Goal: Task Accomplishment & Management: Manage account settings

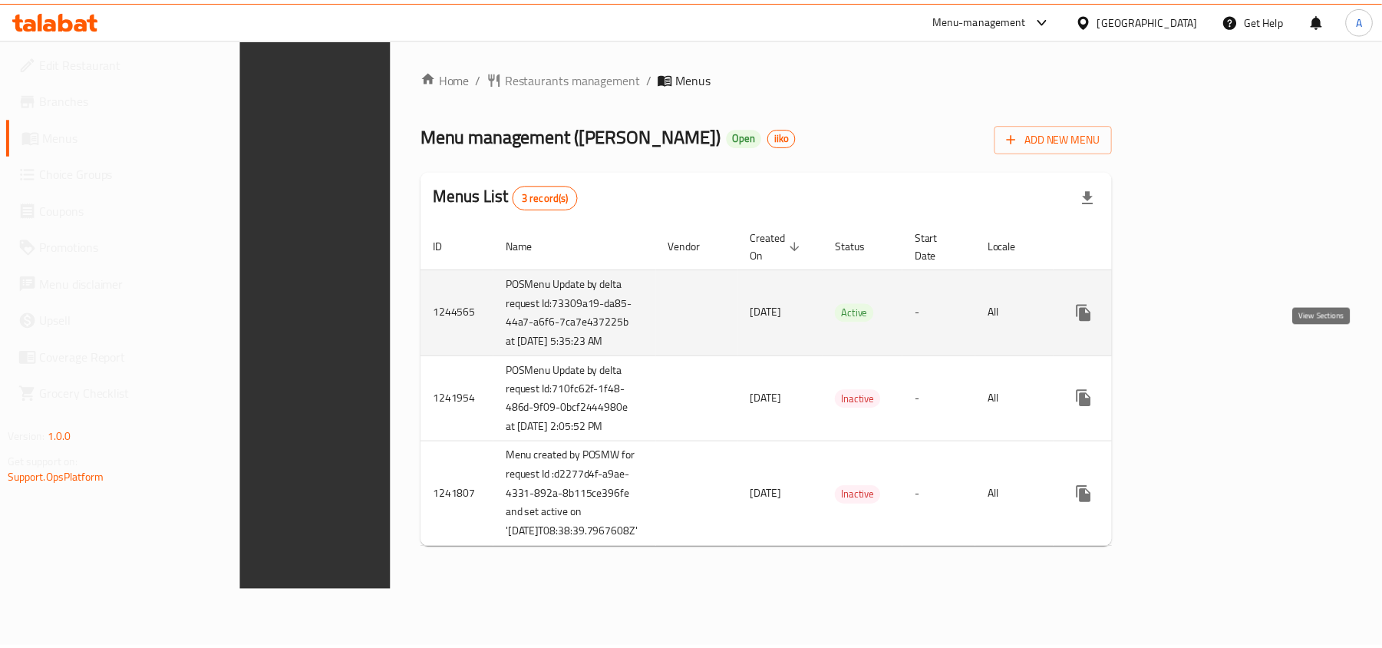
scroll to position [44, 0]
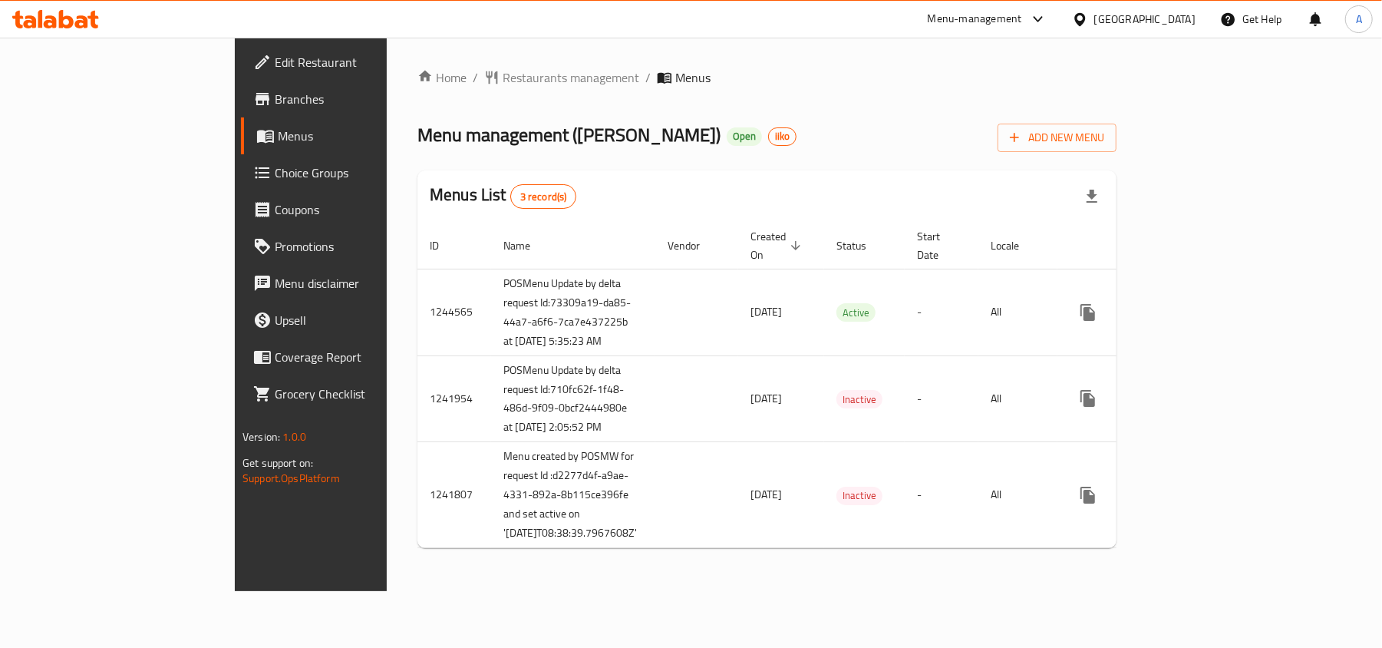
click at [716, 68] on div "Home / Restaurants management / Menus Menu management ( [PERSON_NAME] ) Open ii…" at bounding box center [766, 314] width 699 height 492
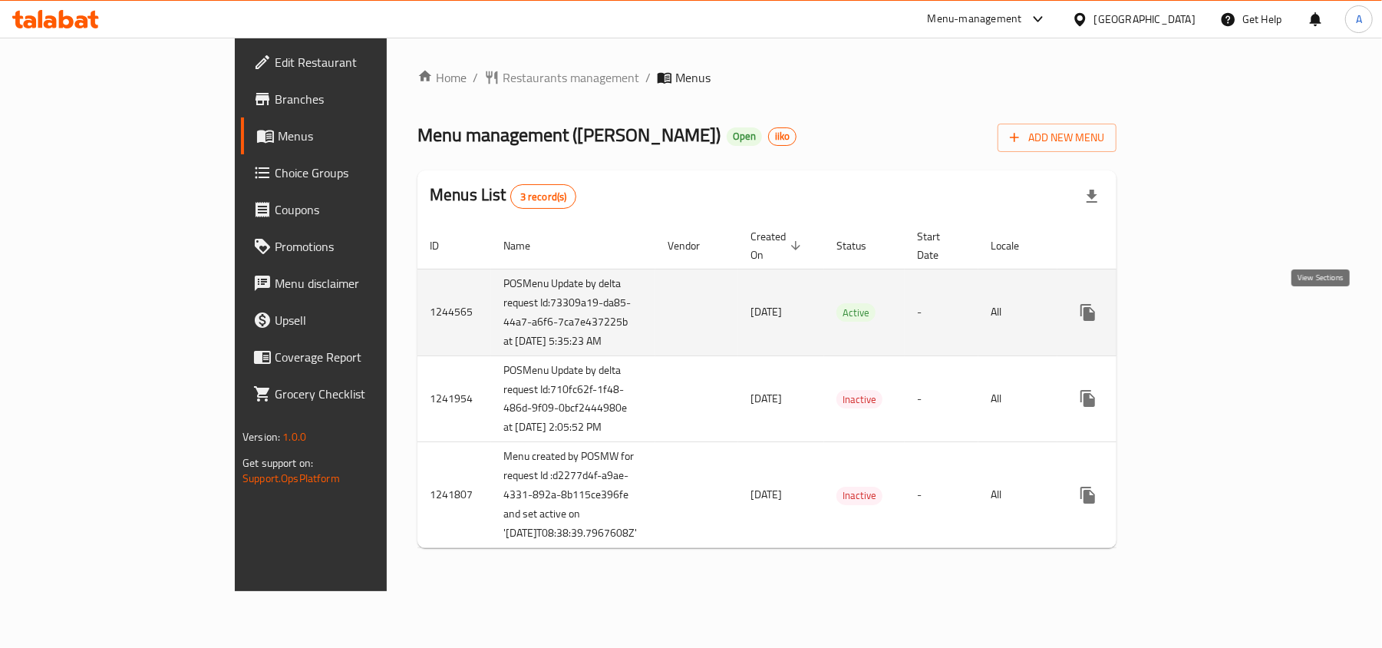
click at [1217, 294] on link "enhanced table" at bounding box center [1198, 312] width 37 height 37
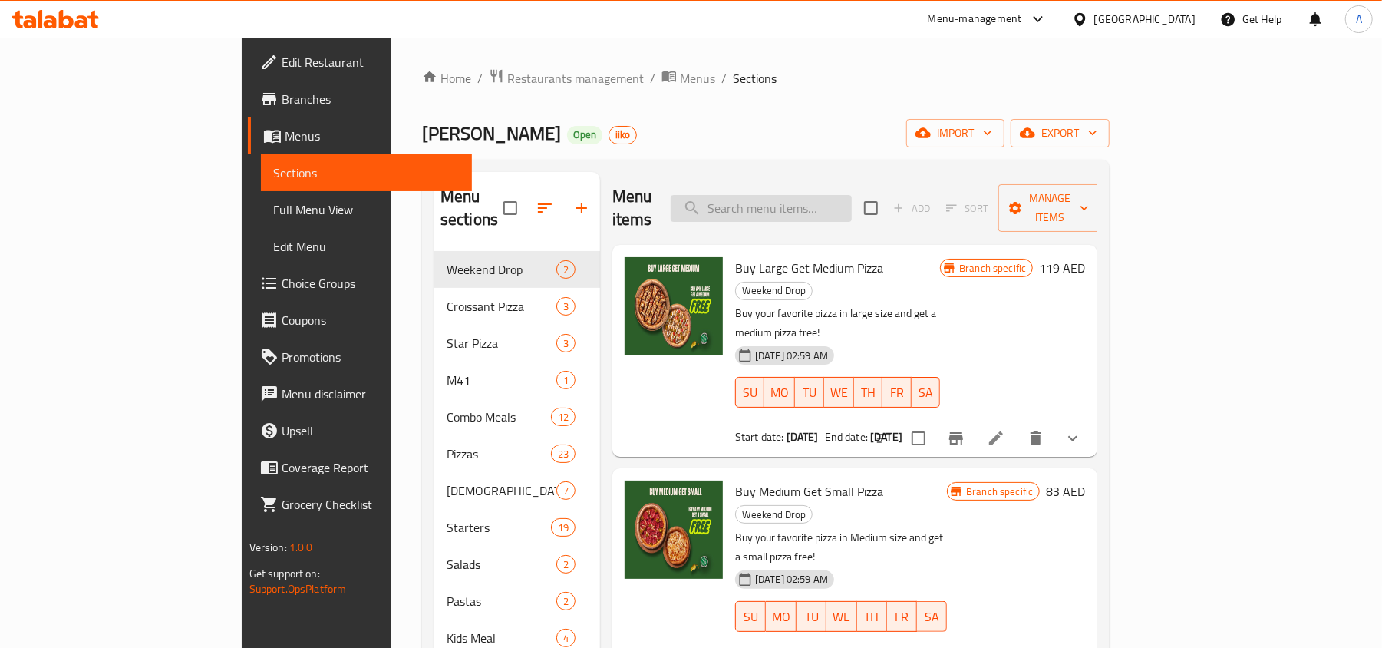
click at [839, 195] on input "search" at bounding box center [761, 208] width 181 height 27
paste input "Buy One Get One"
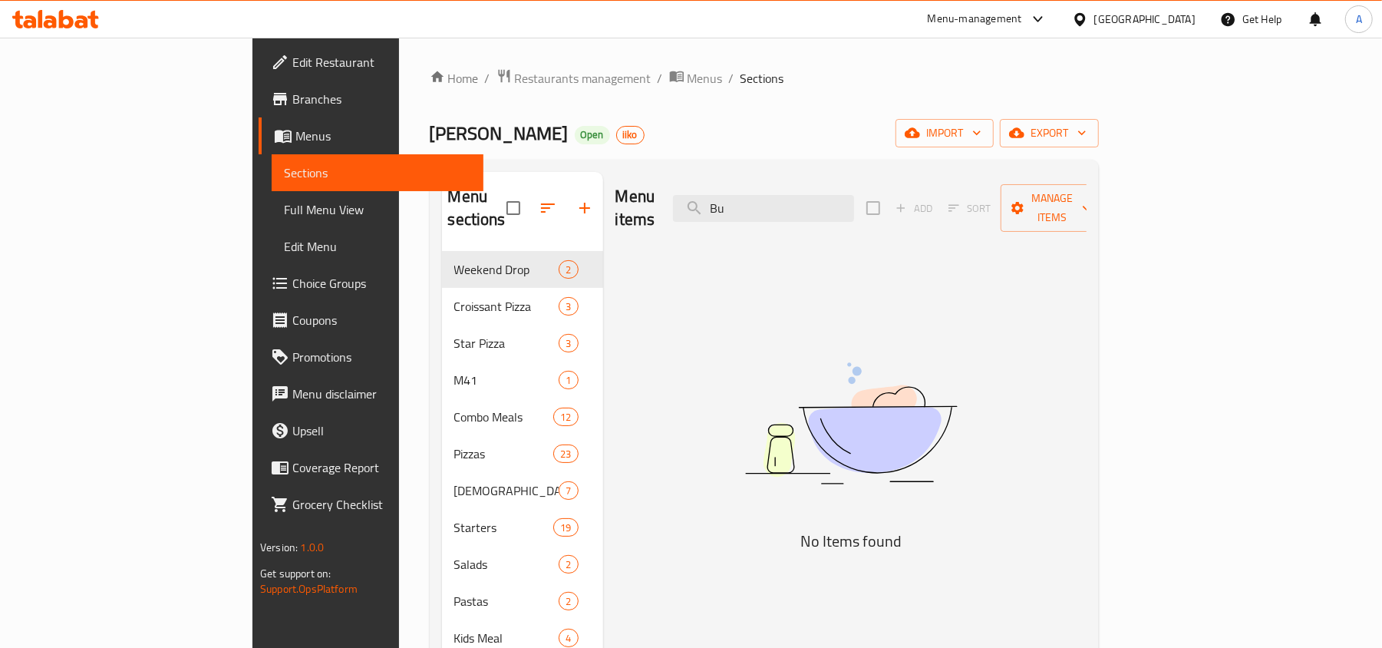
type input "B"
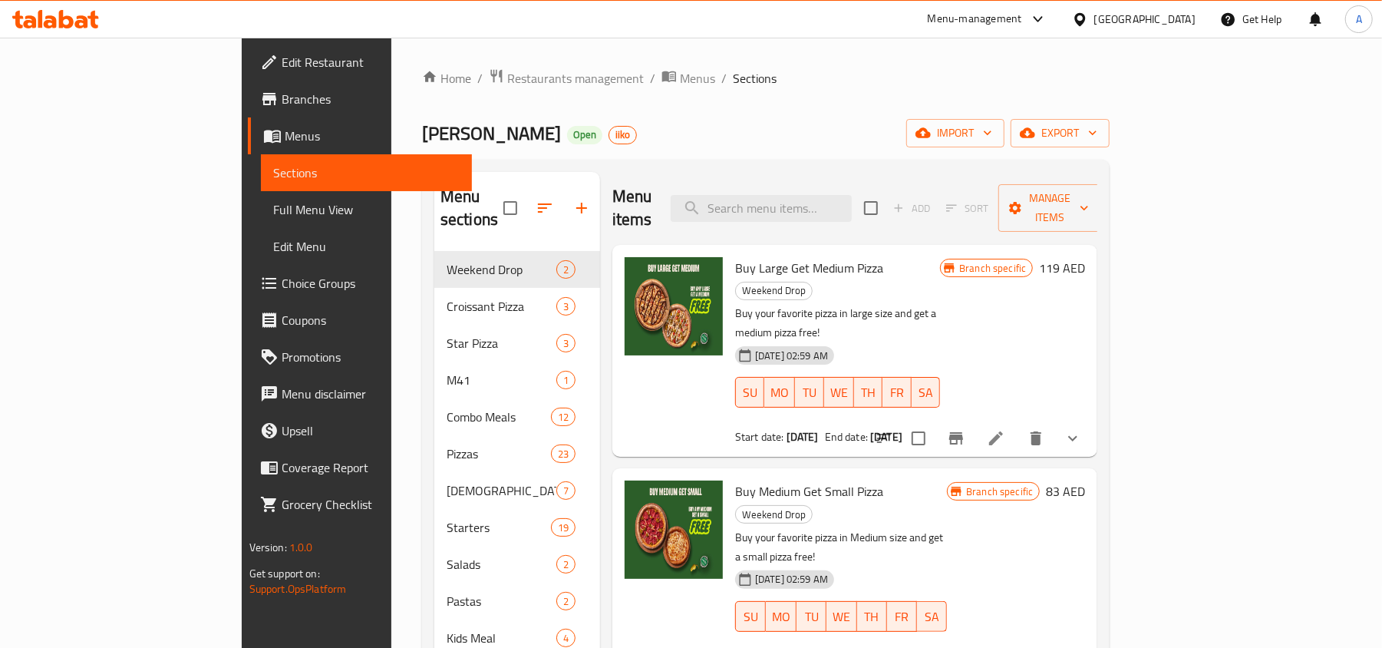
click at [803, 102] on div "Home / Restaurants management / Menus / Sections [PERSON_NAME] Open iiko import…" at bounding box center [766, 450] width 688 height 764
click at [860, 124] on div "[PERSON_NAME] Open iiko import export" at bounding box center [766, 133] width 688 height 28
click at [830, 78] on ol "Home / Restaurants management / Menus / Sections" at bounding box center [766, 78] width 688 height 20
click at [507, 81] on span "Restaurants management" at bounding box center [575, 78] width 137 height 18
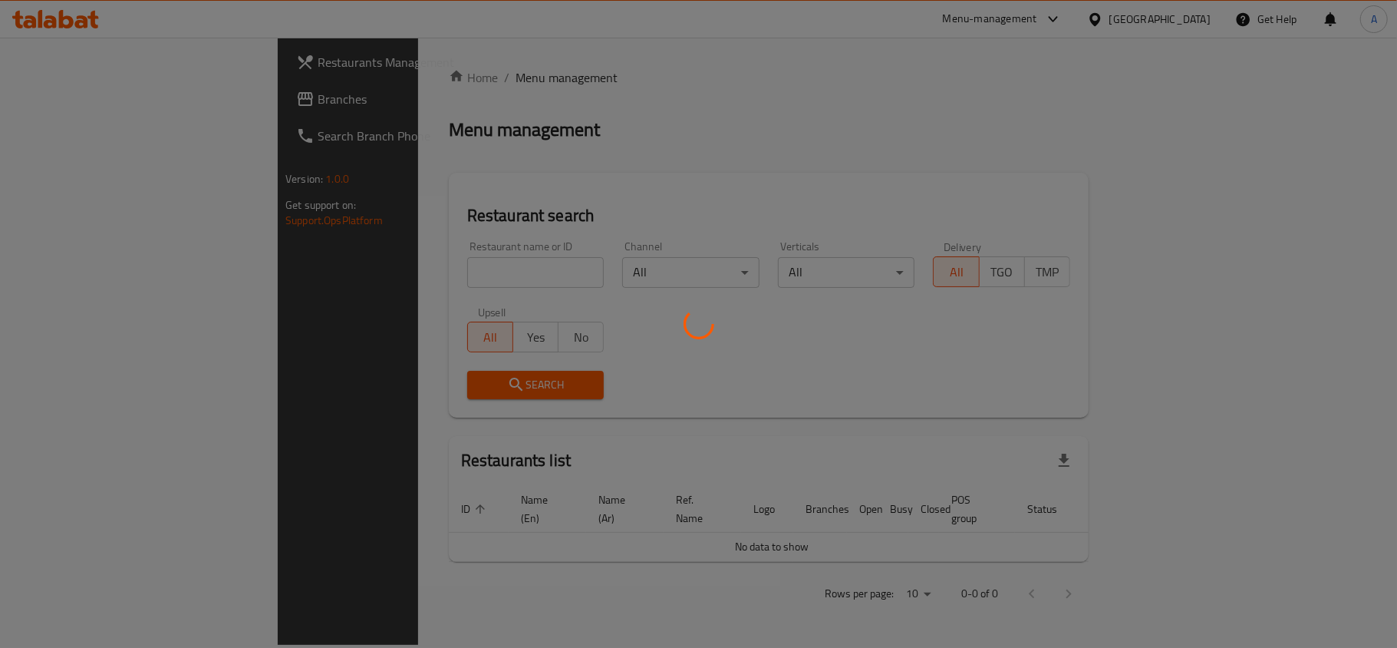
click at [348, 276] on div at bounding box center [698, 324] width 1397 height 648
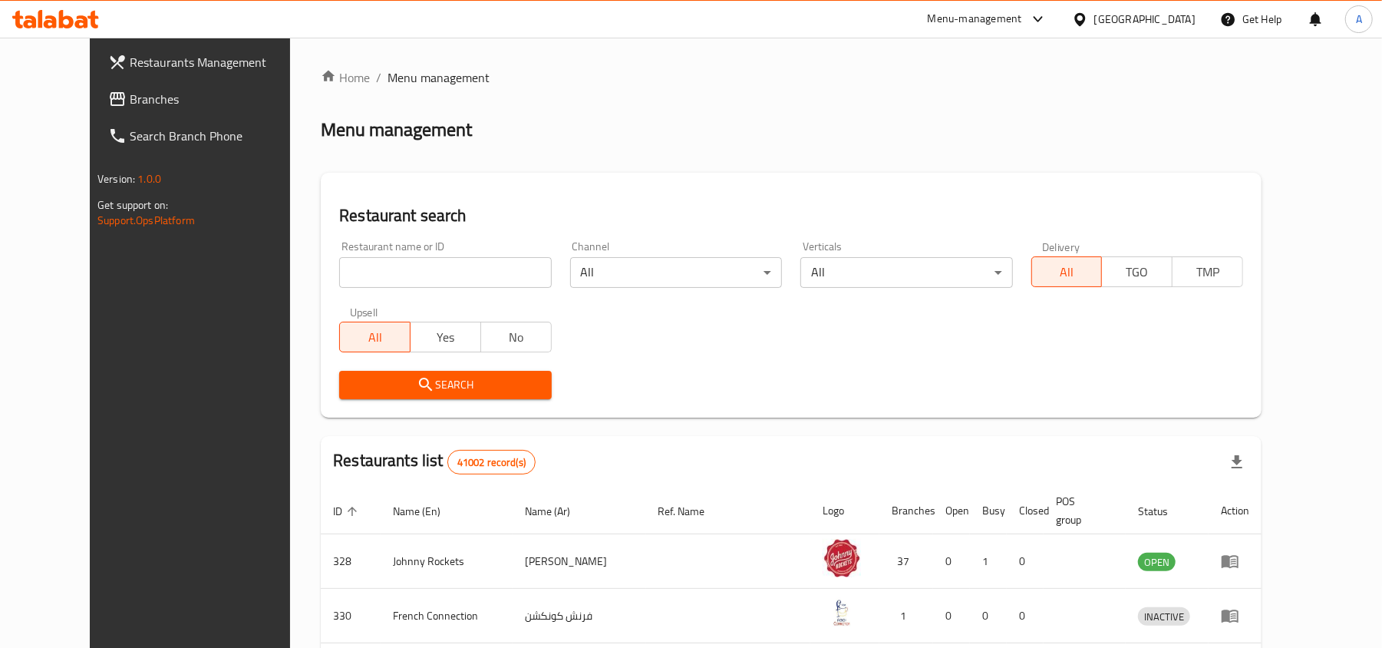
click at [350, 276] on input "search" at bounding box center [445, 272] width 212 height 31
paste input "12802"
type input "12802"
click at [370, 388] on span "Search" at bounding box center [444, 384] width 187 height 19
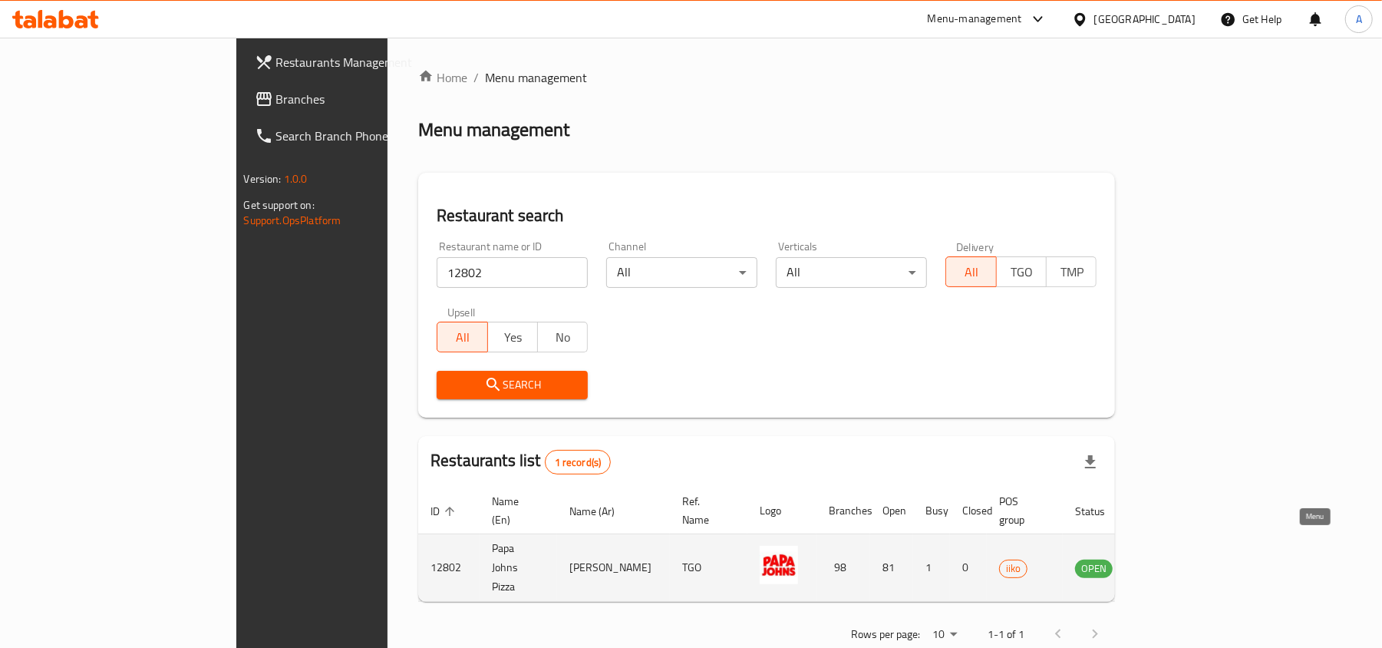
click at [1171, 566] on icon "enhanced table" at bounding box center [1168, 569] width 5 height 6
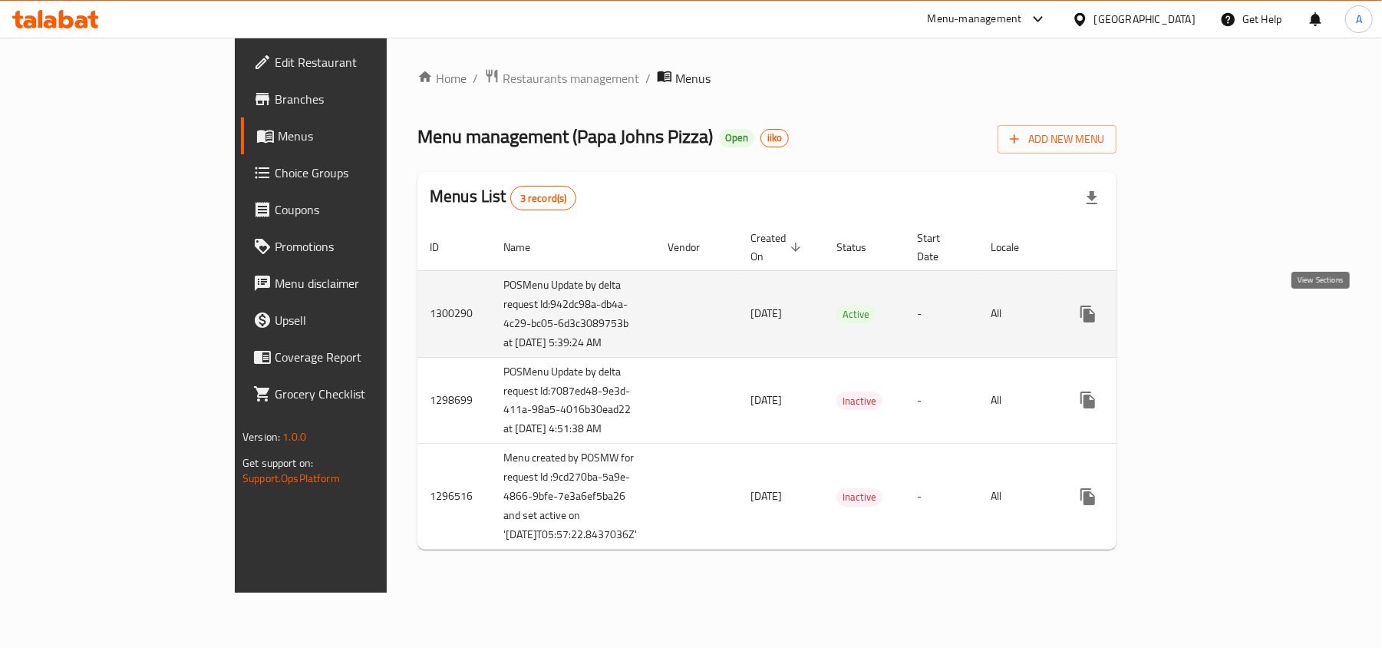
click at [1208, 315] on icon "enhanced table" at bounding box center [1198, 314] width 18 height 18
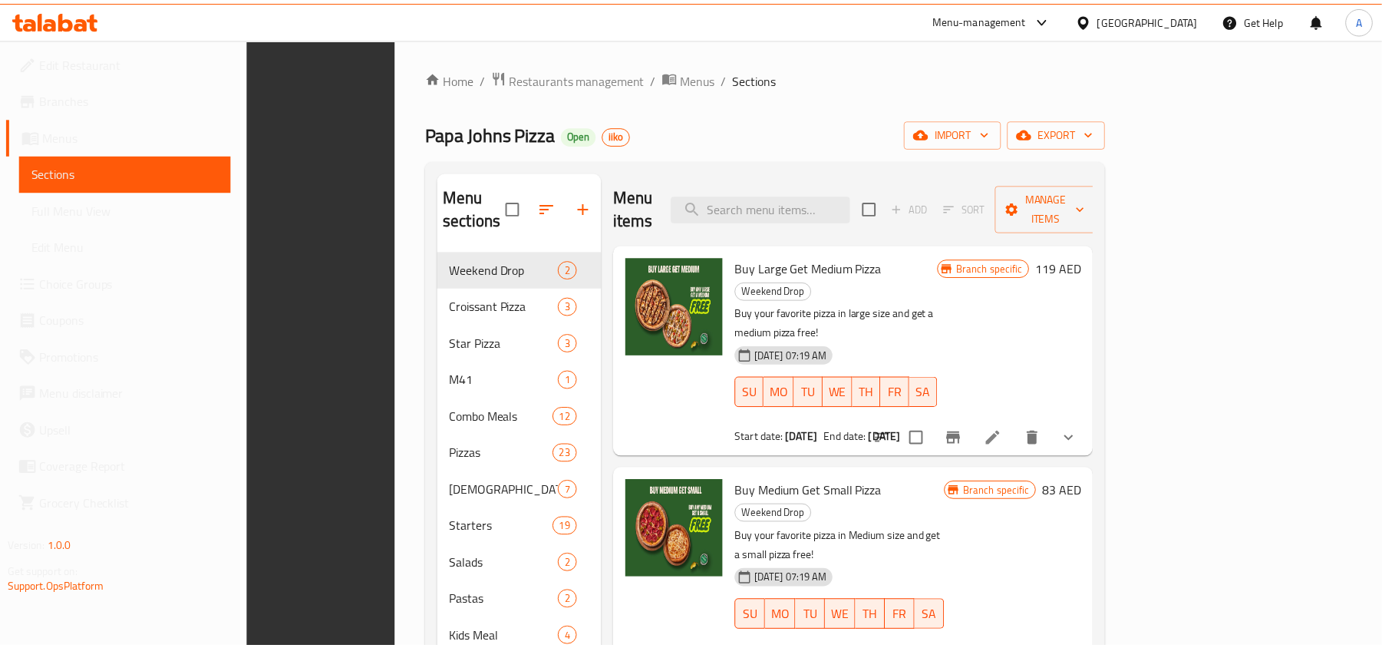
scroll to position [216, 0]
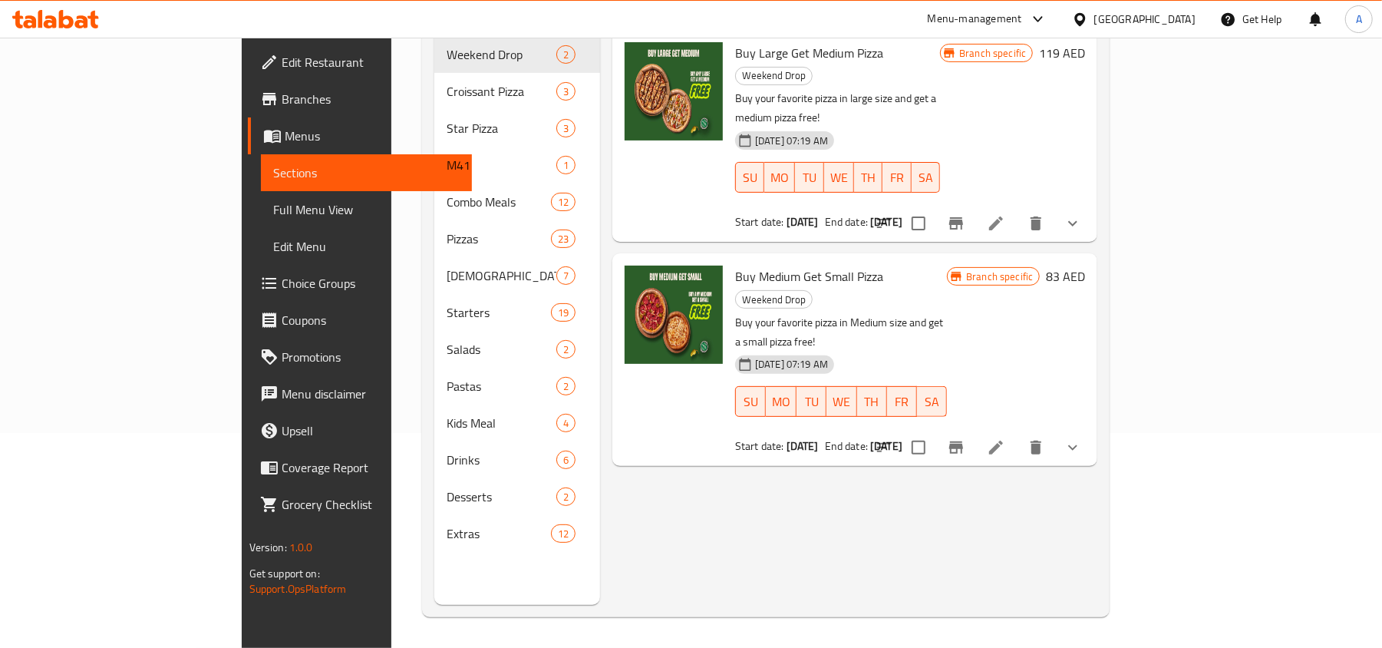
click at [648, 486] on div "Menu items Add Sort Manage items Buy Large Get Medium Pizza Weekend Drop Buy yo…" at bounding box center [848, 281] width 497 height 648
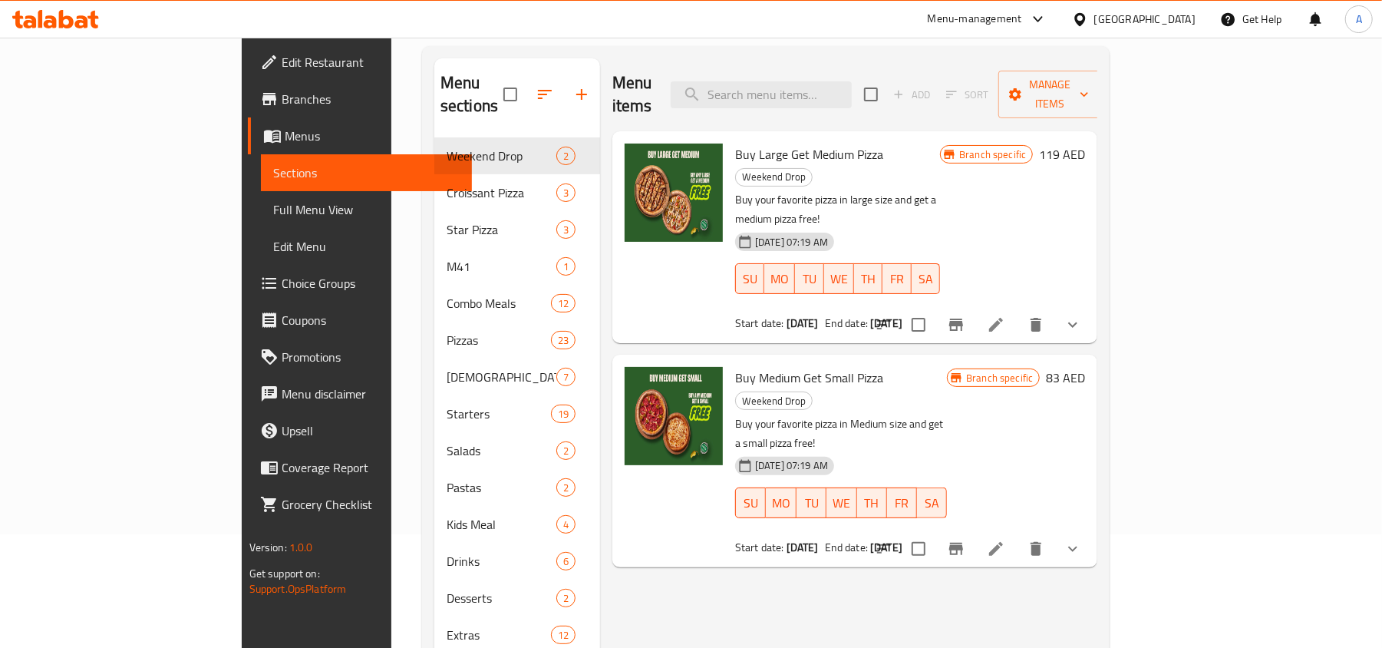
scroll to position [0, 0]
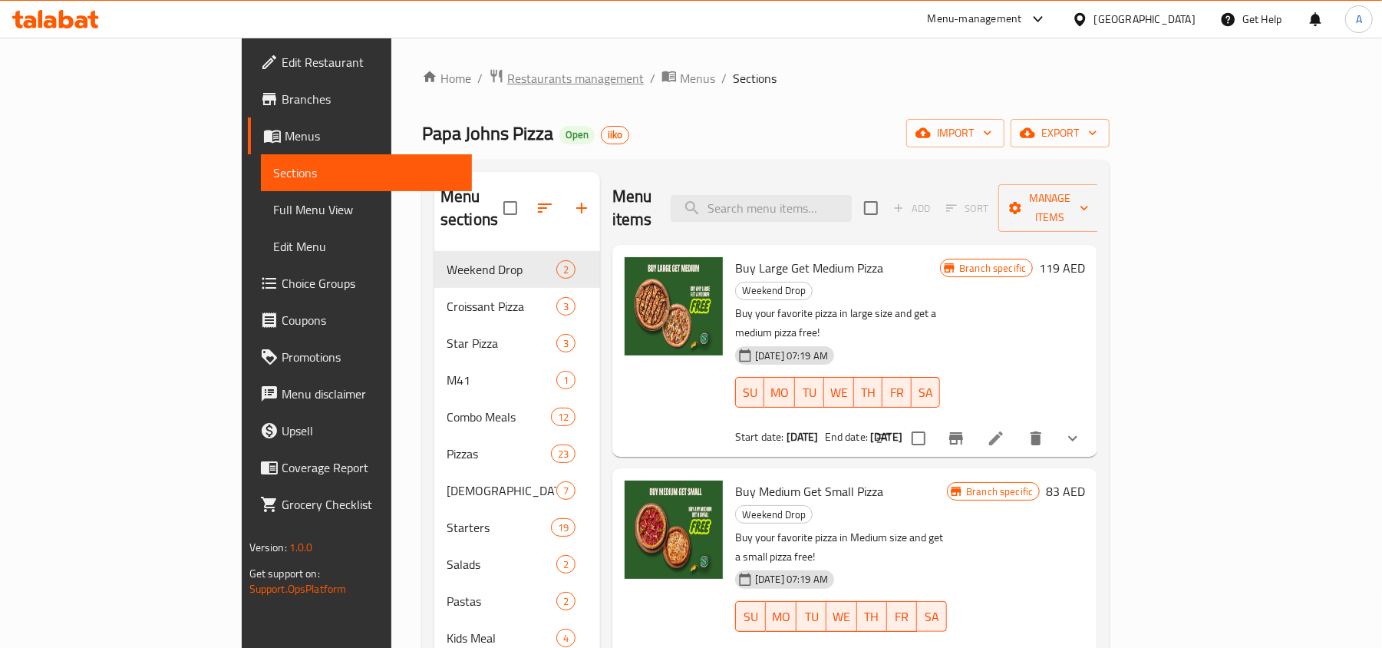
click at [507, 75] on span "Restaurants management" at bounding box center [575, 78] width 137 height 18
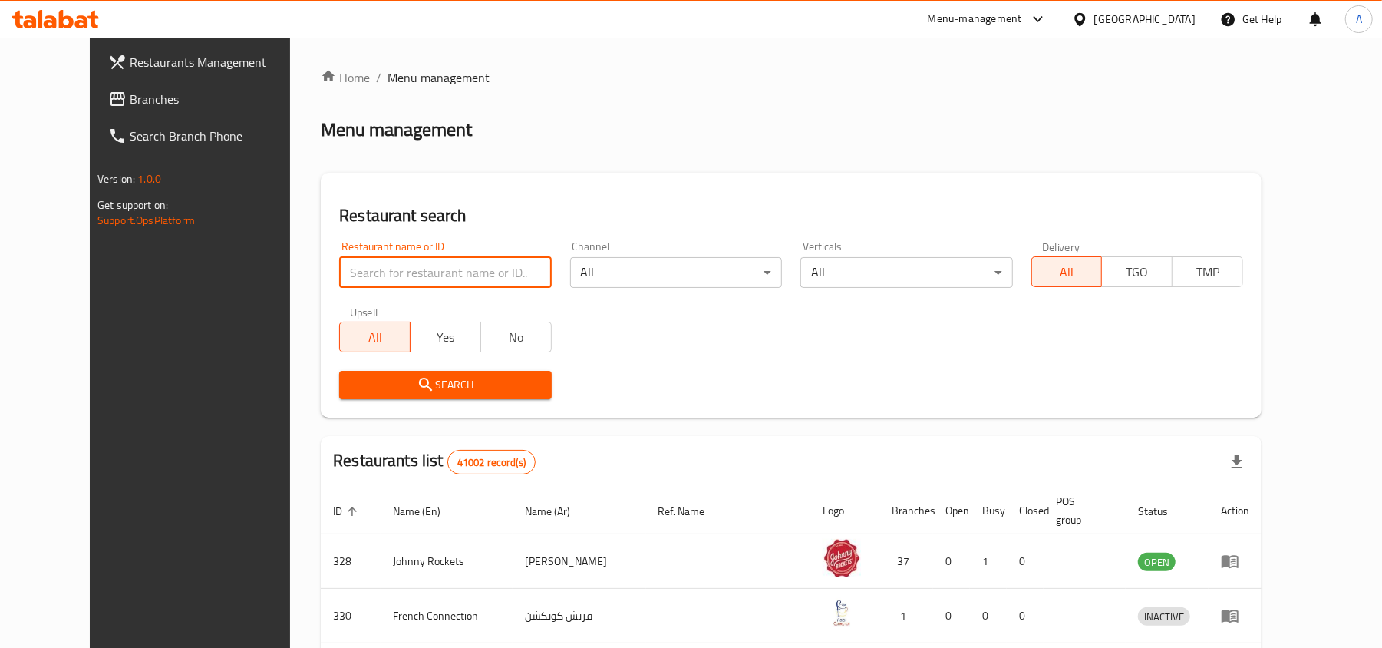
click at [378, 278] on input "search" at bounding box center [445, 272] width 212 height 31
paste input "1931"
type input "1931"
click at [351, 382] on span "Search" at bounding box center [444, 384] width 187 height 19
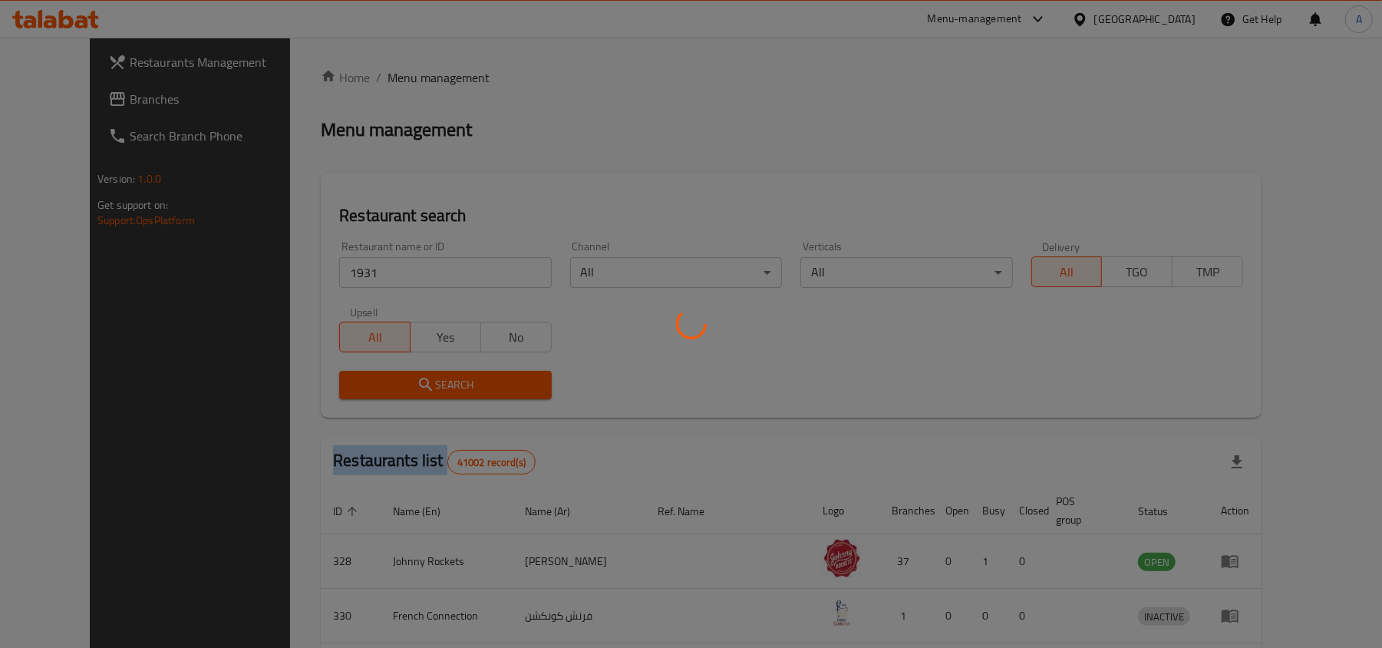
click at [330, 382] on div at bounding box center [691, 324] width 1382 height 648
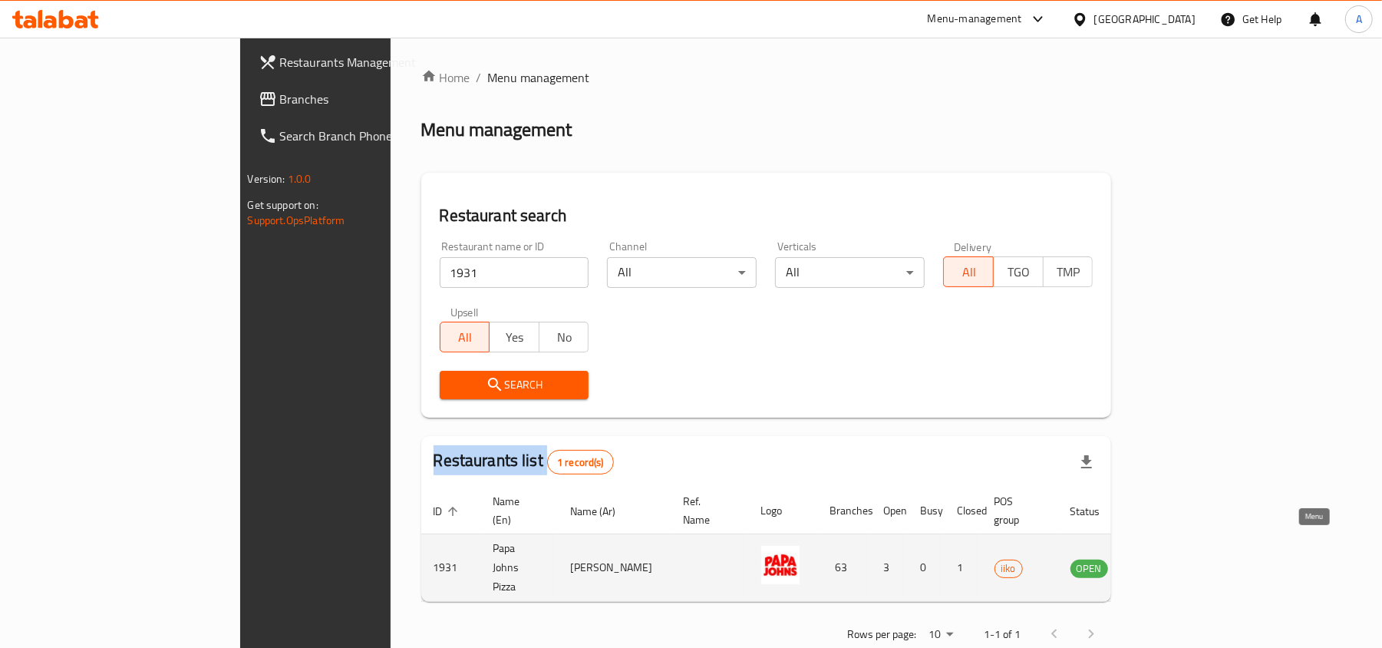
click at [1169, 562] on icon "enhanced table" at bounding box center [1160, 568] width 17 height 13
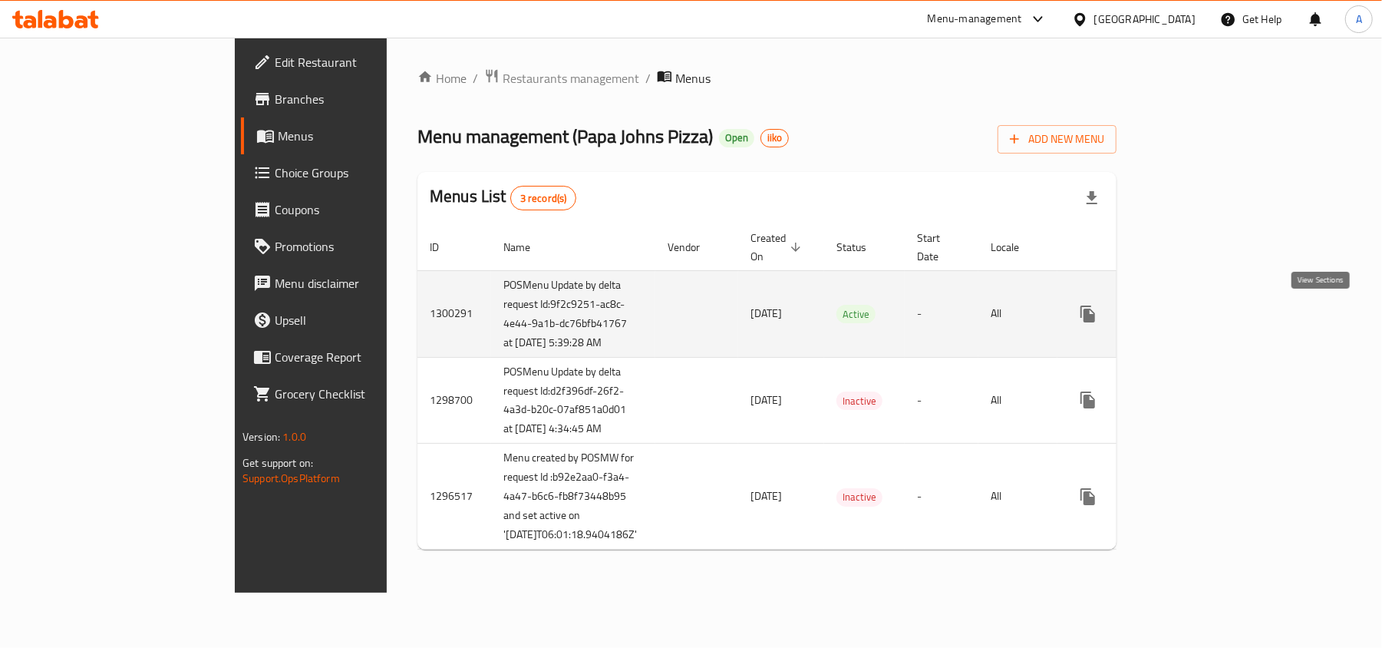
click at [1206, 317] on icon "enhanced table" at bounding box center [1199, 314] width 14 height 14
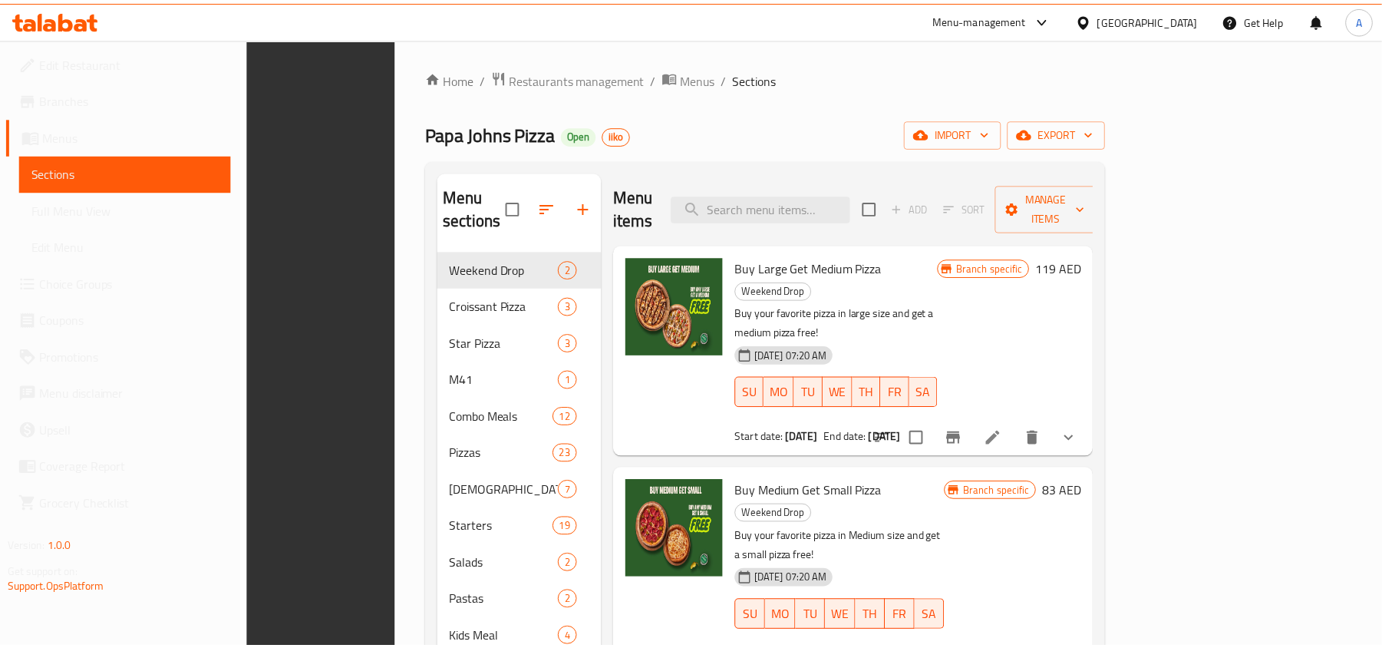
scroll to position [216, 0]
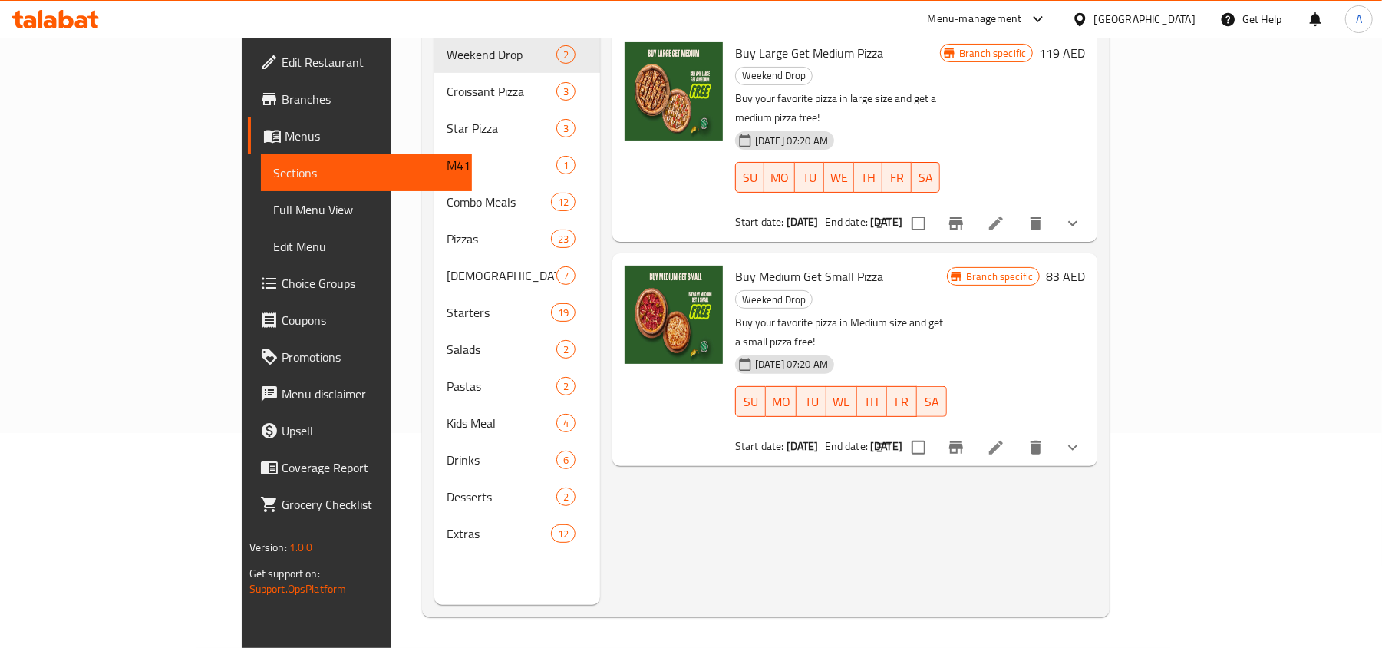
click at [712, 504] on div "Menu items Add Sort Manage items Buy Large Get Medium Pizza Weekend Drop Buy yo…" at bounding box center [848, 281] width 497 height 648
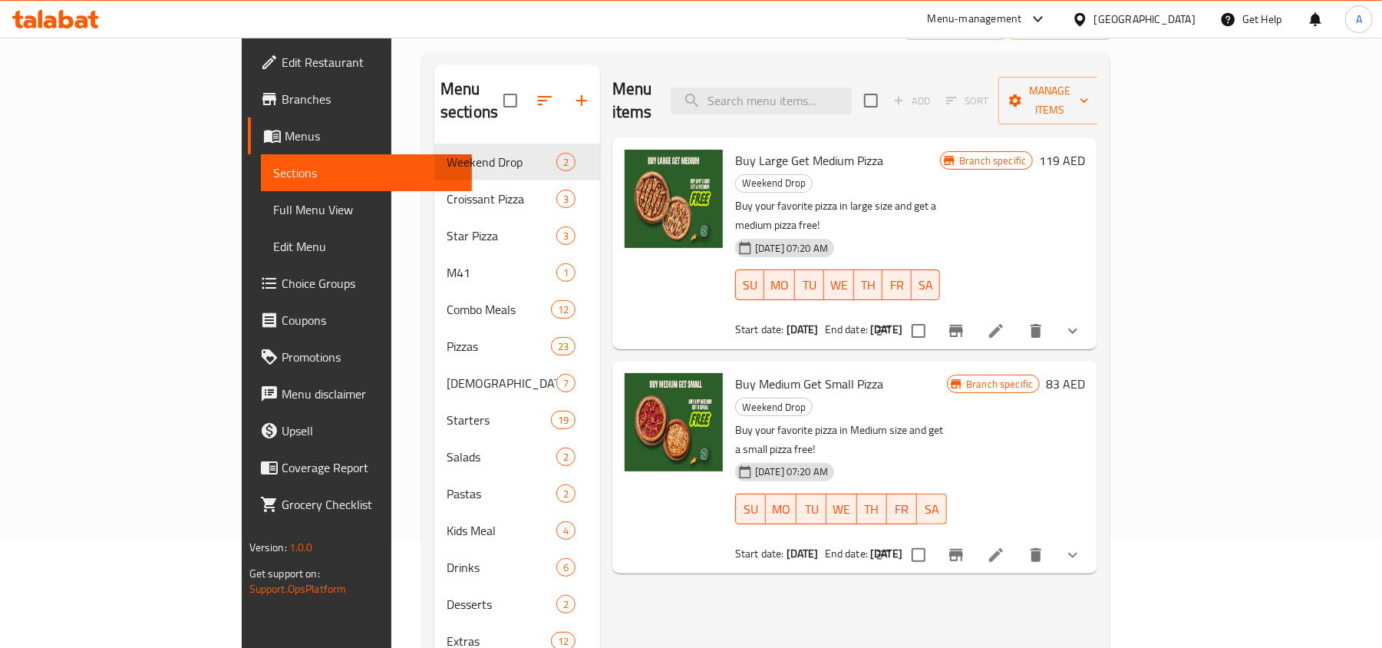
scroll to position [0, 0]
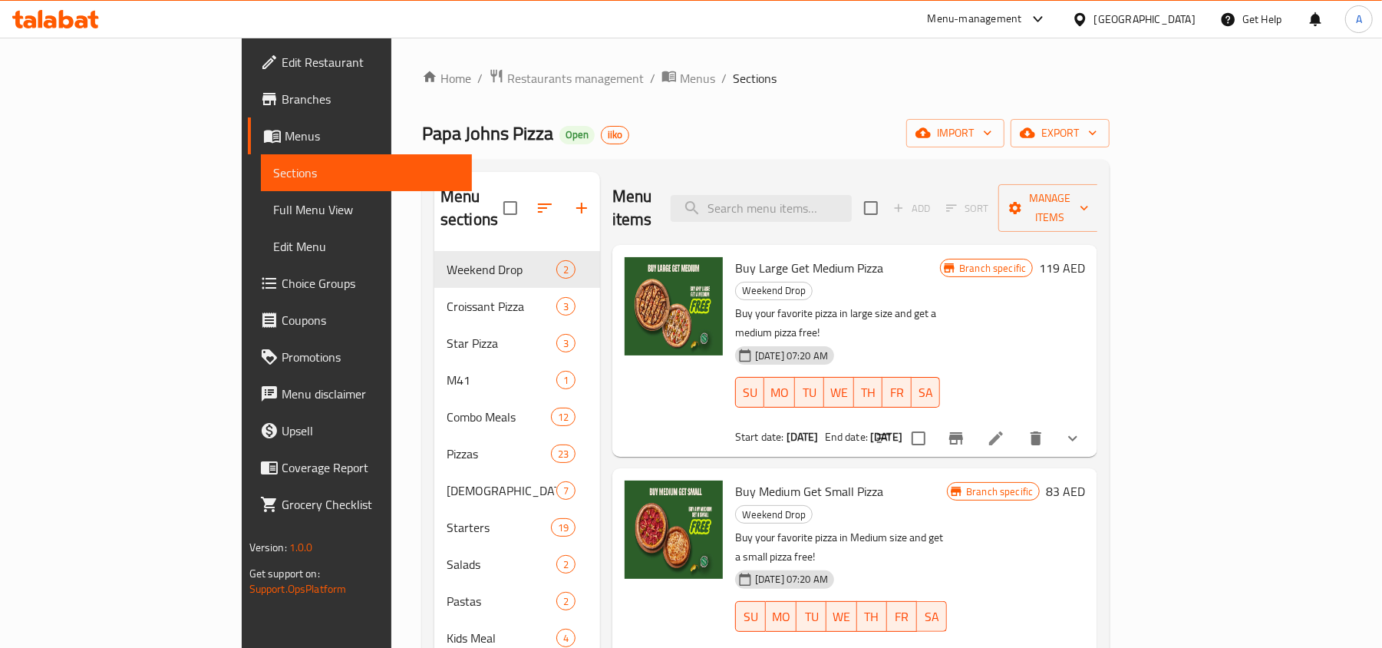
click at [971, 20] on div "Menu-management" at bounding box center [975, 19] width 94 height 18
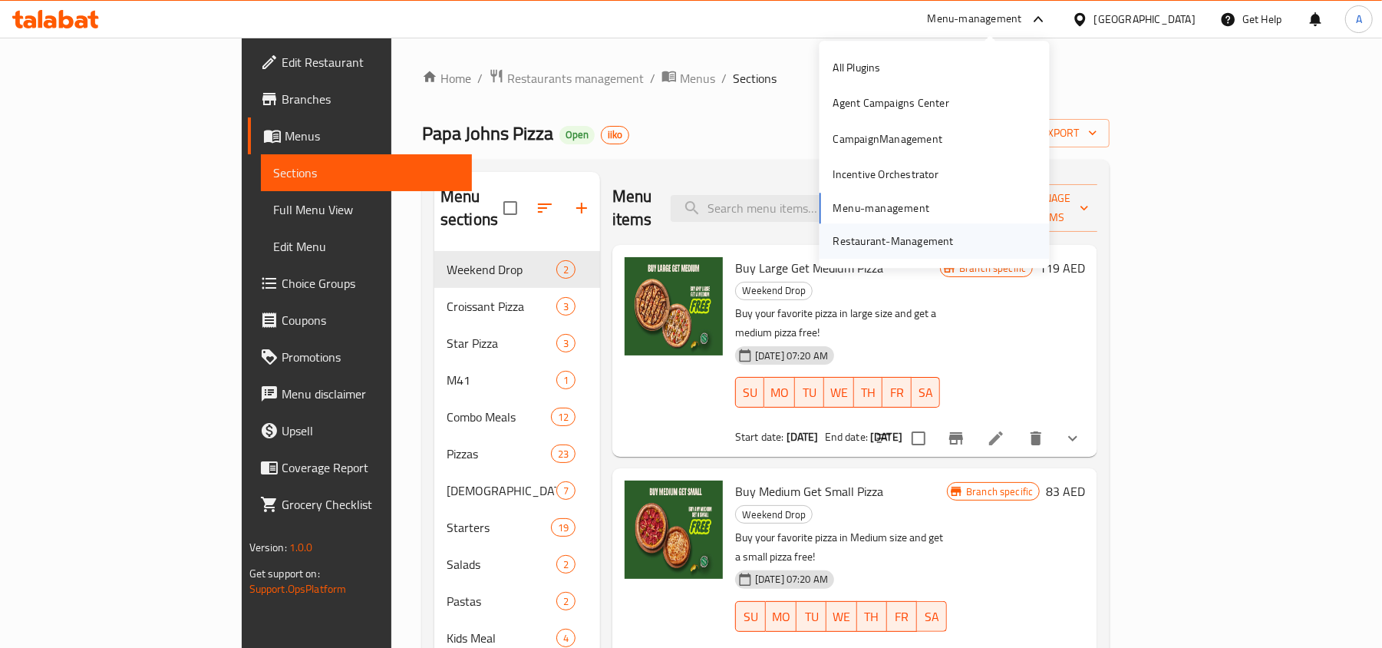
click at [916, 233] on div "Restaurant-Management" at bounding box center [893, 241] width 120 height 17
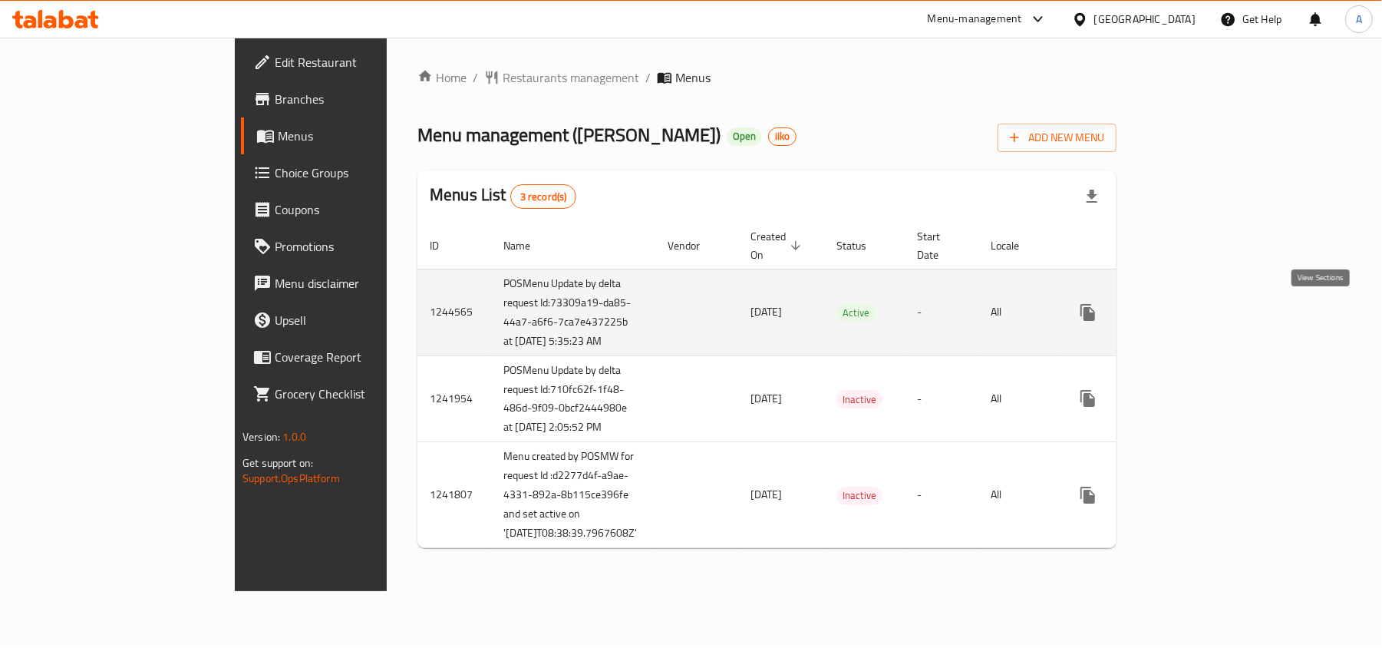
click at [1217, 318] on link "enhanced table" at bounding box center [1198, 312] width 37 height 37
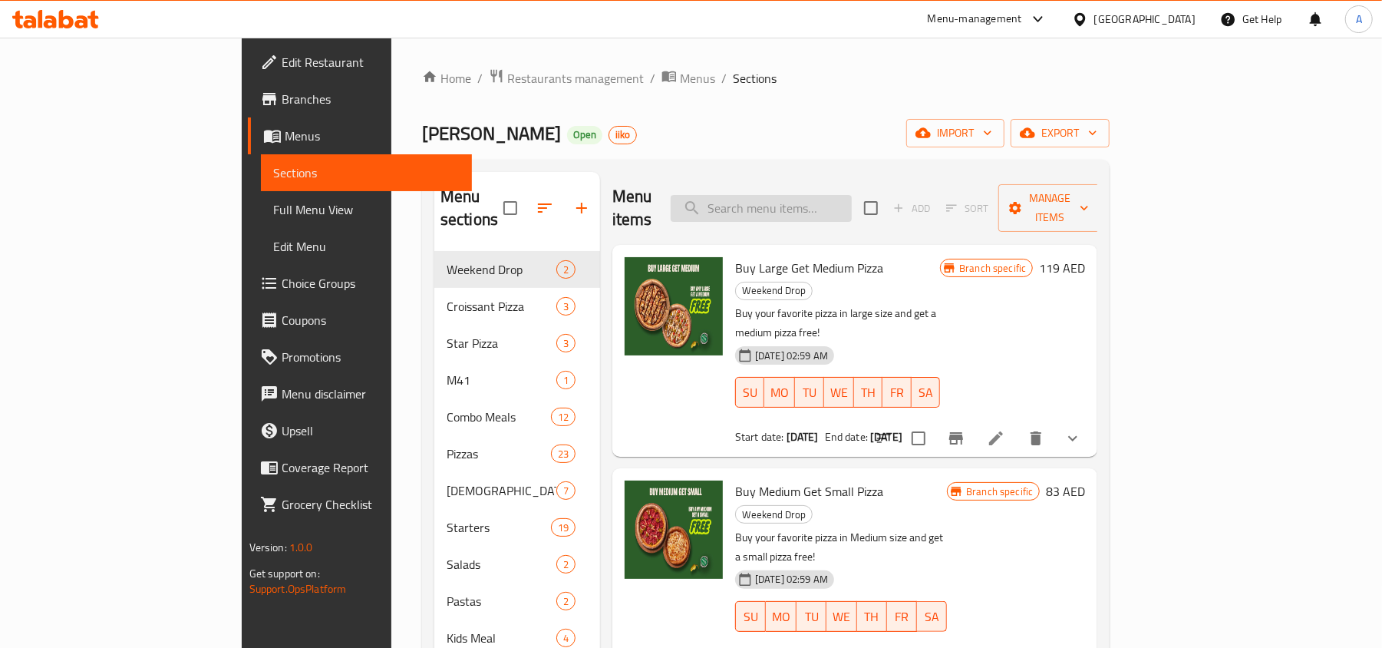
click at [805, 195] on input "search" at bounding box center [761, 208] width 181 height 27
paste input "Buy One Get One"
type input "Buy One Get One"
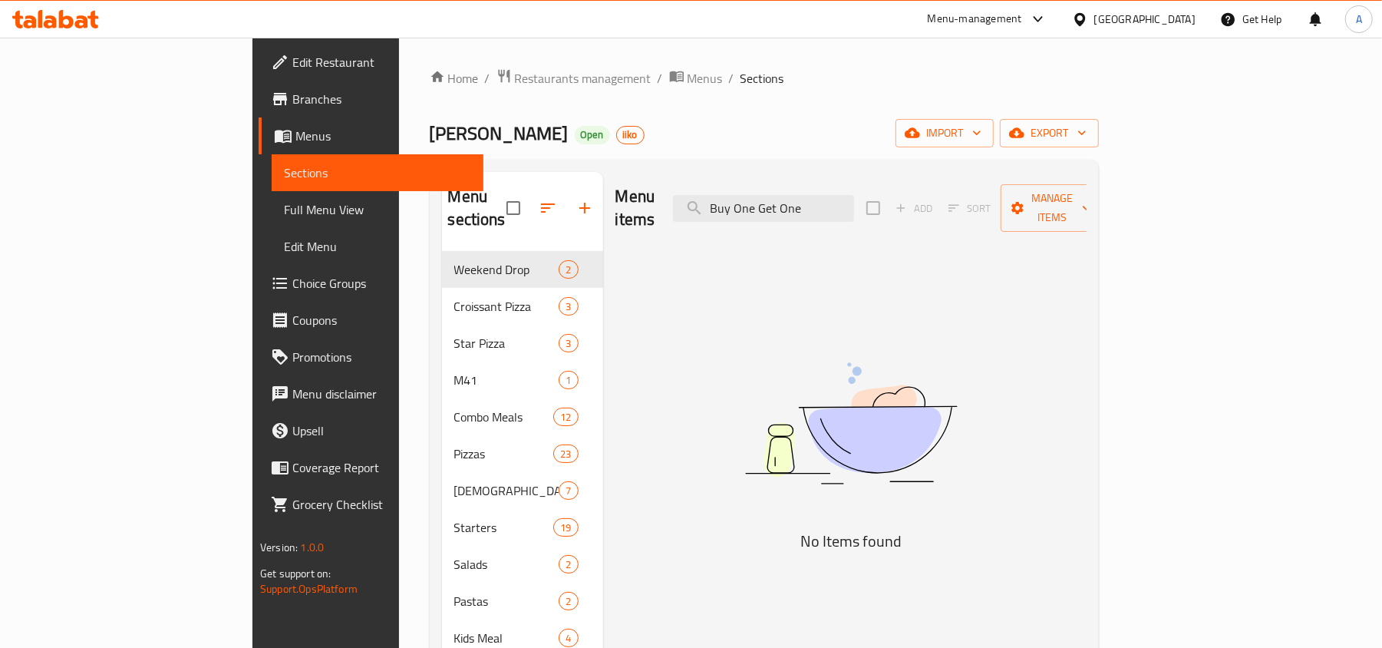
drag, startPoint x: 906, startPoint y: 201, endPoint x: 516, endPoint y: 181, distance: 391.1
click at [516, 181] on div "Menu sections Weekend Drop 2 Croissant Pizza 3 Star Pizza 3 M41 1 Combo Meals 1…" at bounding box center [764, 496] width 645 height 648
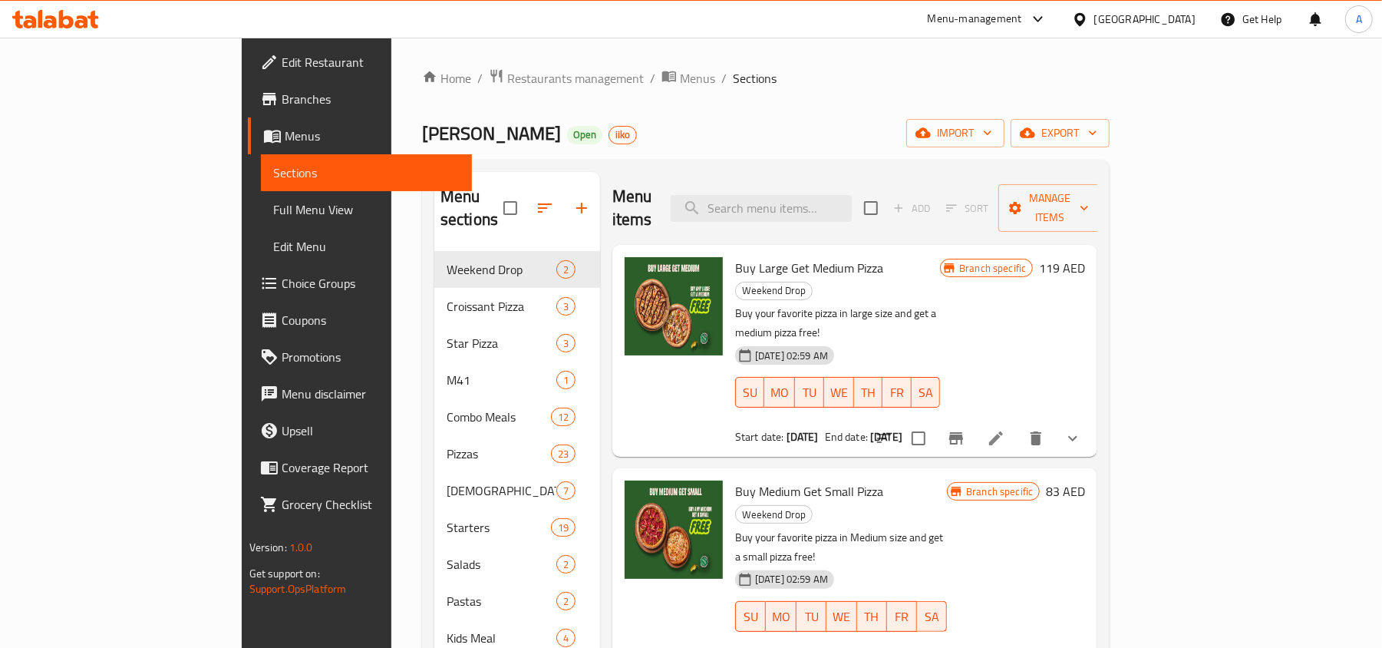
click at [715, 108] on div "Home / Restaurants management / Menus / Sections [PERSON_NAME] Open iiko import…" at bounding box center [766, 450] width 688 height 764
click at [282, 99] on span "Branches" at bounding box center [371, 99] width 179 height 18
